Goal: Task Accomplishment & Management: Use online tool/utility

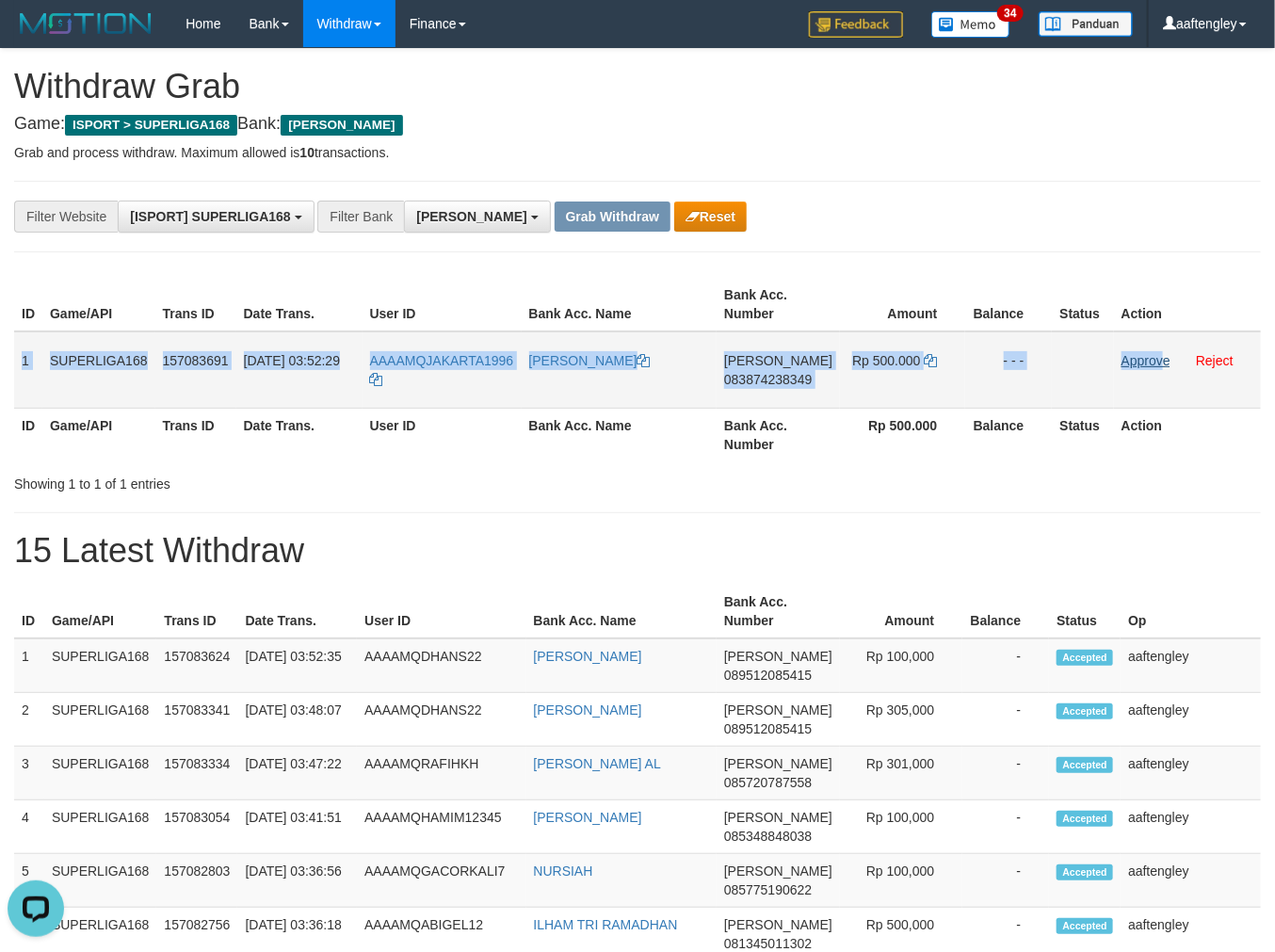
drag, startPoint x: 19, startPoint y: 354, endPoint x: 1156, endPoint y: 356, distance: 1137.0
click at [1156, 356] on tr "1 SUPERLIGA168 157083691 [DATE] 03:52:29 AAAAMQJAKARTA1996 [PERSON_NAME] [PERSO…" at bounding box center [638, 369] width 1247 height 77
copy tr "1 SUPERLIGA168 157083691 [DATE] 03:52:29 AAAAMQJAKARTA1996 [PERSON_NAME] [PERSO…"
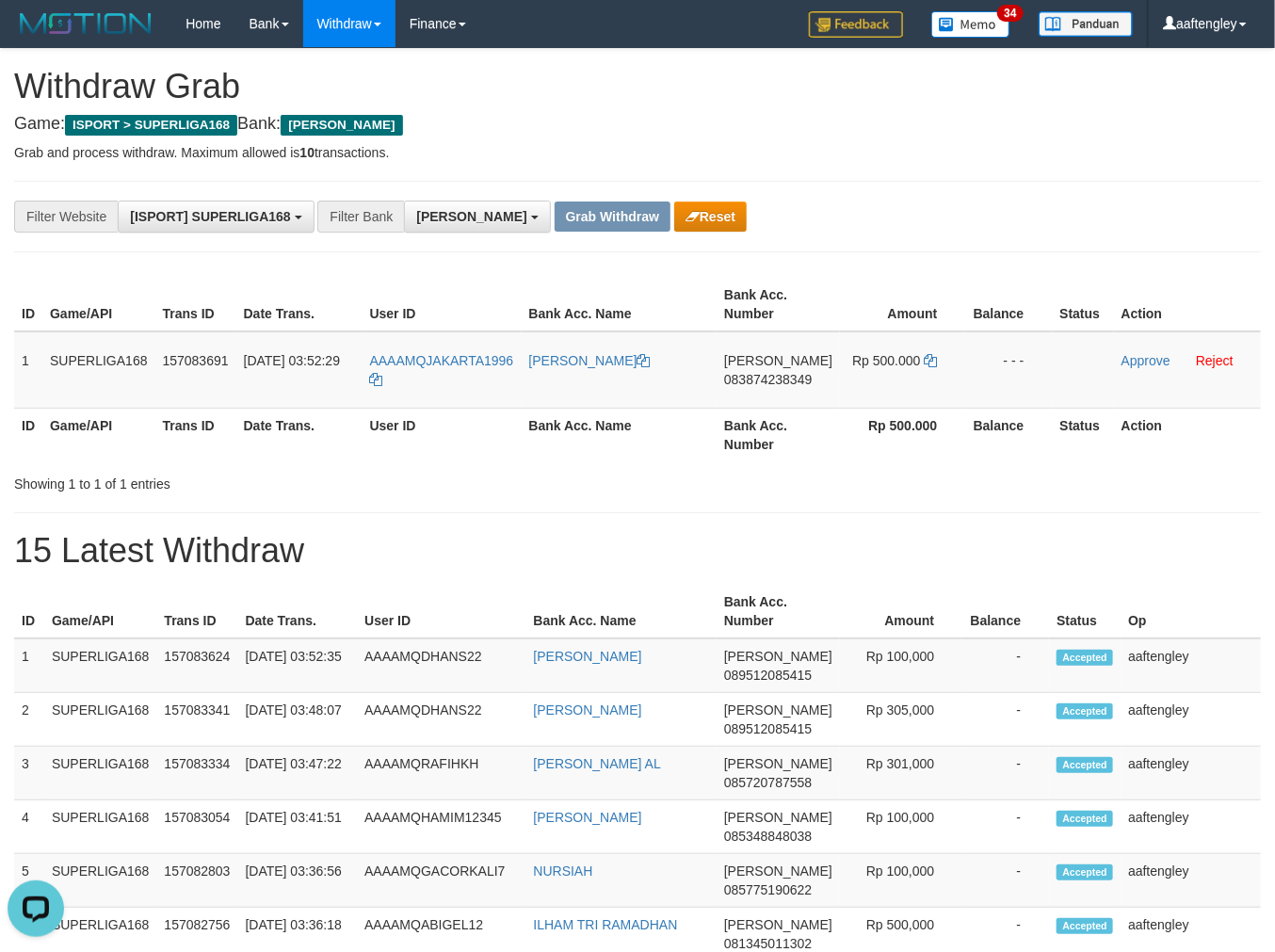
drag, startPoint x: 645, startPoint y: 525, endPoint x: 608, endPoint y: 503, distance: 43.0
copy span "JAKARTA1996"
drag, startPoint x: 522, startPoint y: 340, endPoint x: 428, endPoint y: 355, distance: 95.2
click at [428, 355] on td "AAAAMQJAKARTA1996" at bounding box center [442, 369] width 160 height 77
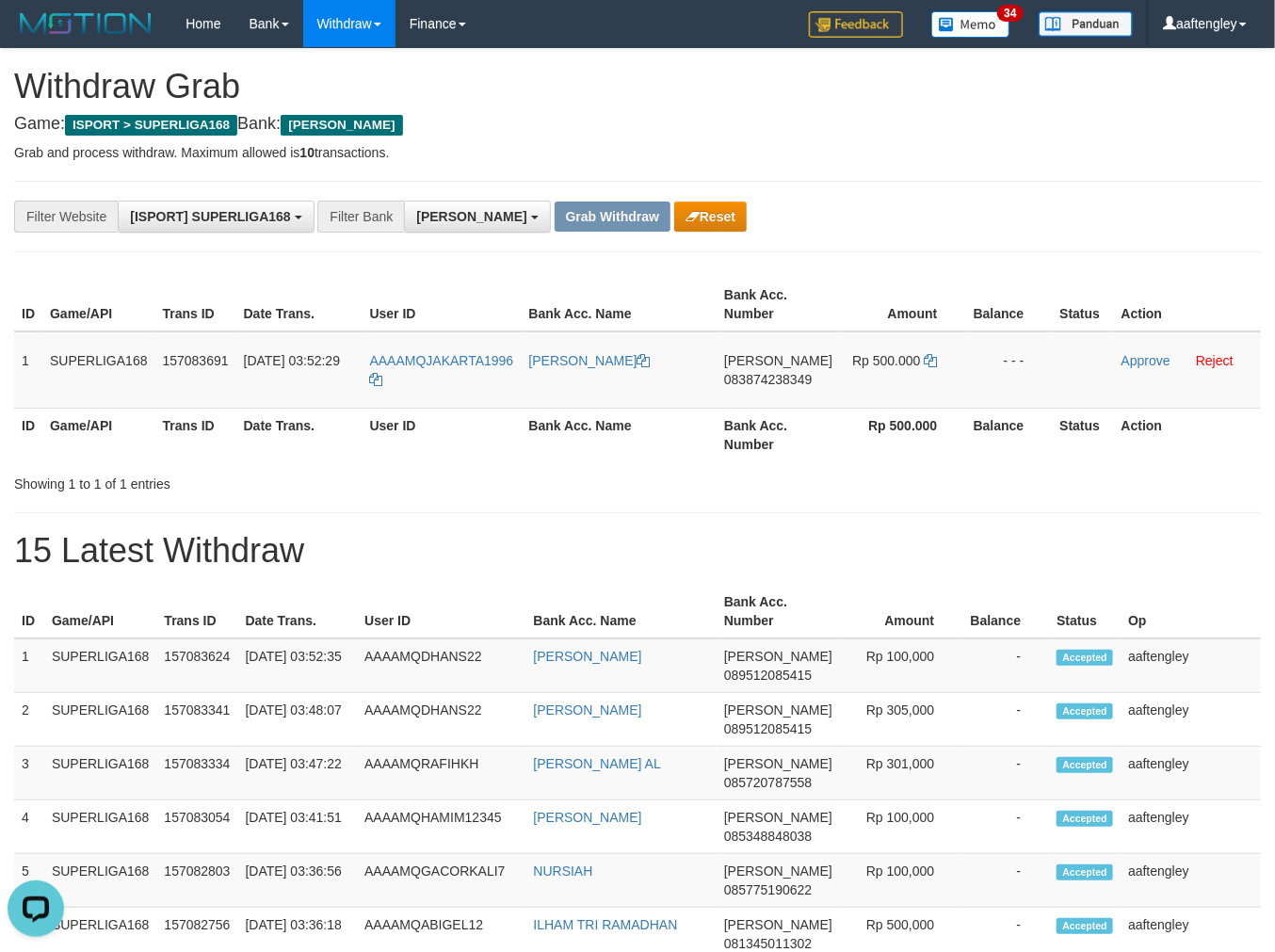
drag, startPoint x: 936, startPoint y: 685, endPoint x: 908, endPoint y: 634, distance: 58.2
click at [935, 685] on td "Rp 100,000" at bounding box center [901, 666] width 123 height 55
click at [785, 389] on td "[PERSON_NAME] 083874238349" at bounding box center [778, 369] width 124 height 77
copy span "083874238349"
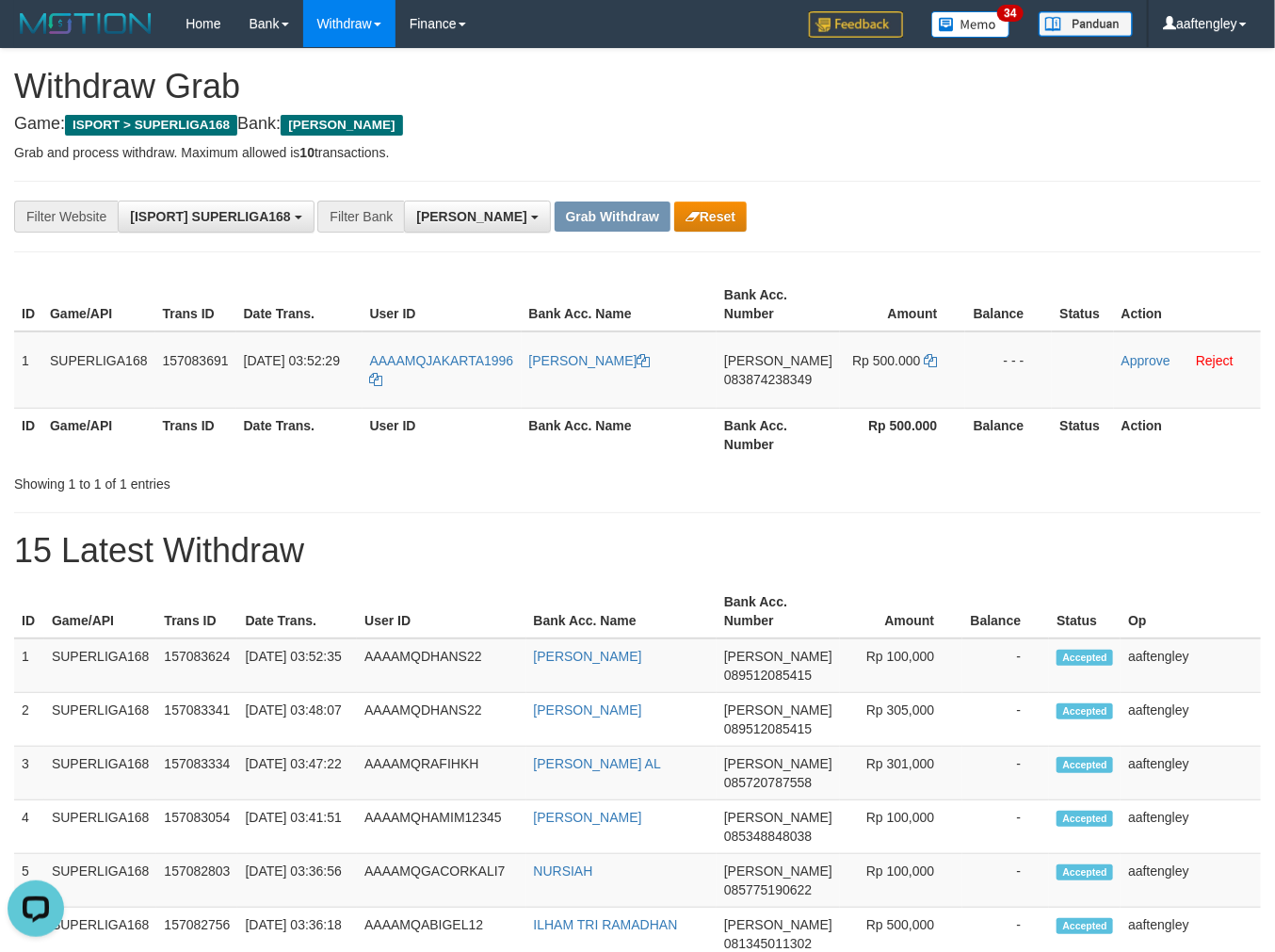
click at [709, 468] on div "Showing 1 to 1 of 1 entries" at bounding box center [638, 480] width 1275 height 26
click at [927, 356] on icon at bounding box center [930, 360] width 13 height 13
drag, startPoint x: 927, startPoint y: 356, endPoint x: 1283, endPoint y: 396, distance: 358.2
click at [928, 356] on icon at bounding box center [930, 360] width 13 height 13
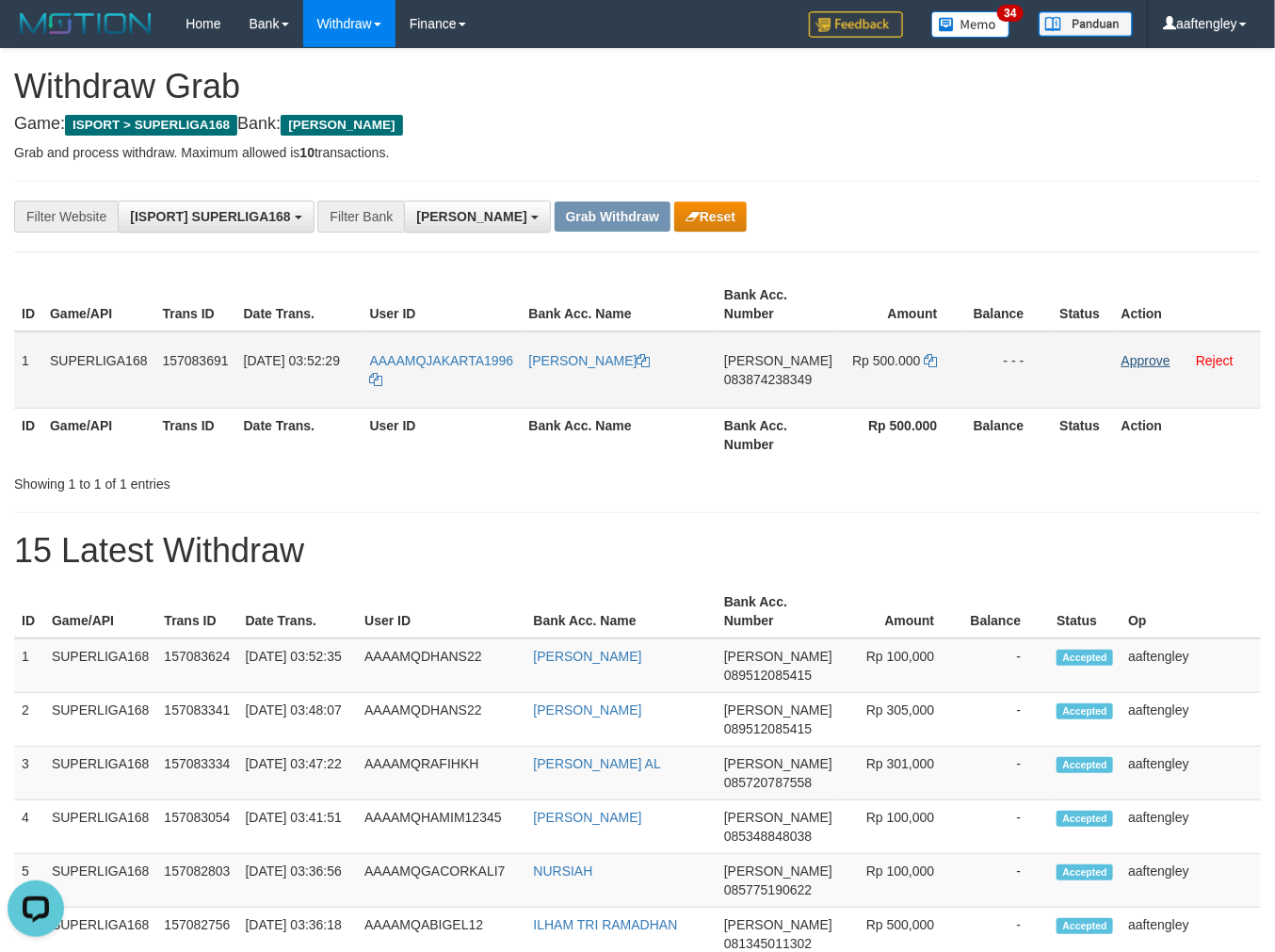
click at [1152, 365] on td "Approve Reject" at bounding box center [1187, 369] width 147 height 77
drag, startPoint x: 1152, startPoint y: 365, endPoint x: 723, endPoint y: 215, distance: 454.5
click at [1152, 365] on link "Approve" at bounding box center [1145, 360] width 49 height 15
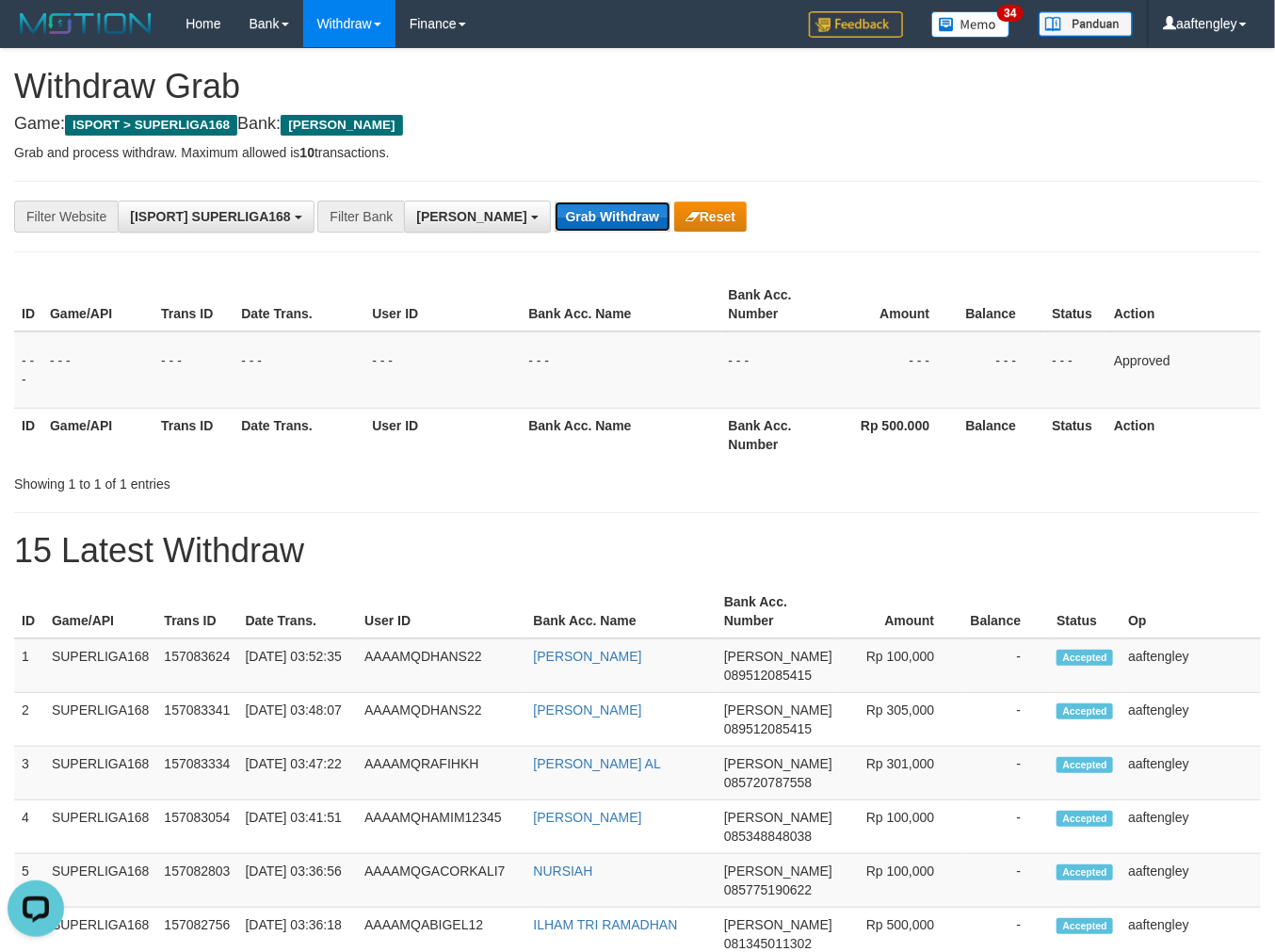
click at [555, 220] on button "Grab Withdraw" at bounding box center [613, 217] width 116 height 30
